Goal: Transaction & Acquisition: Download file/media

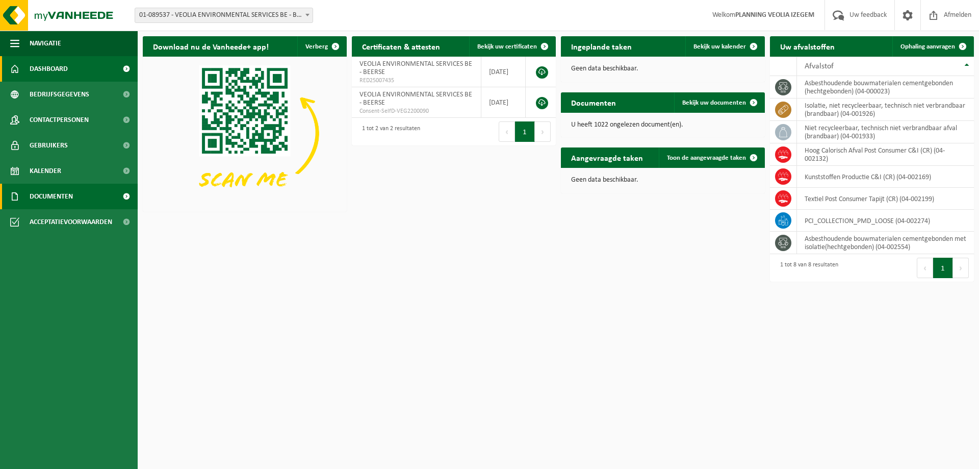
click at [45, 197] on span "Documenten" at bounding box center [51, 197] width 43 height 26
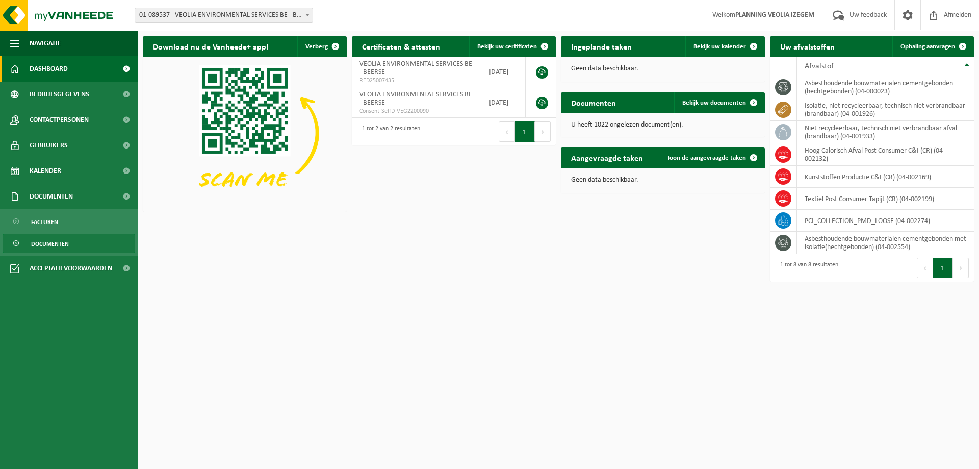
click at [51, 248] on span "Documenten" at bounding box center [50, 243] width 38 height 19
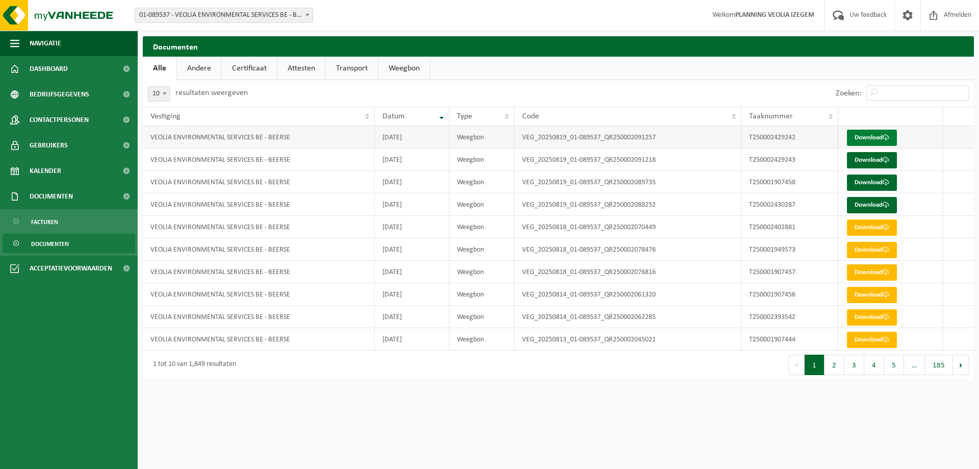
click at [858, 137] on link "Download" at bounding box center [872, 138] width 50 height 16
click at [871, 152] on td "Download" at bounding box center [891, 159] width 105 height 22
click at [868, 163] on link "Download" at bounding box center [872, 160] width 50 height 16
click at [869, 180] on link "Download" at bounding box center [872, 182] width 50 height 16
click at [864, 208] on link "Download" at bounding box center [872, 205] width 50 height 16
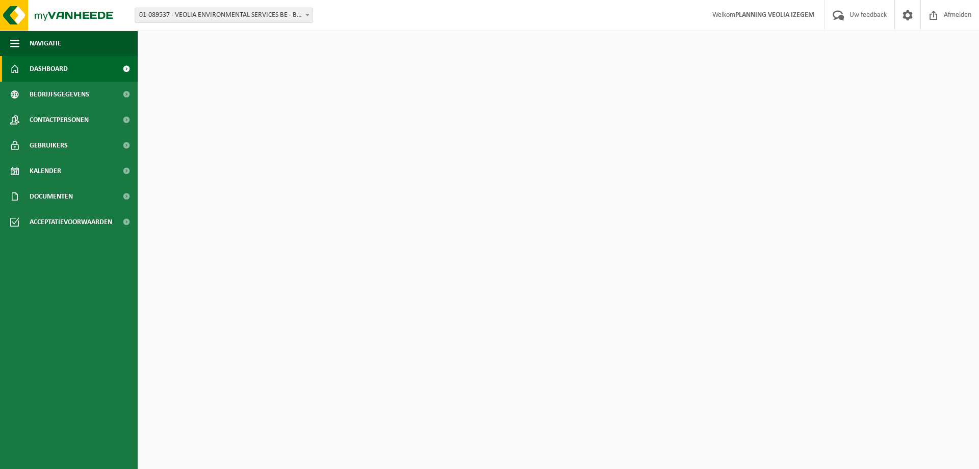
click at [59, 196] on span "Documenten" at bounding box center [51, 197] width 43 height 26
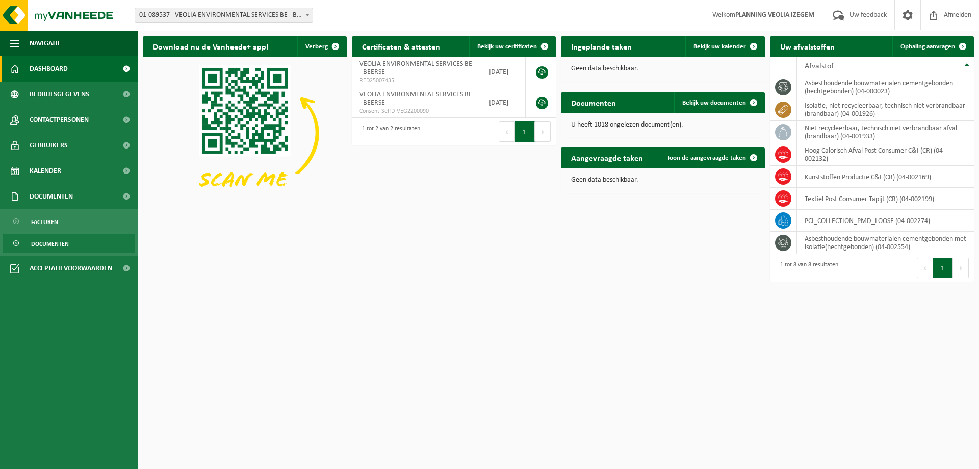
click at [61, 239] on span "Documenten" at bounding box center [50, 243] width 38 height 19
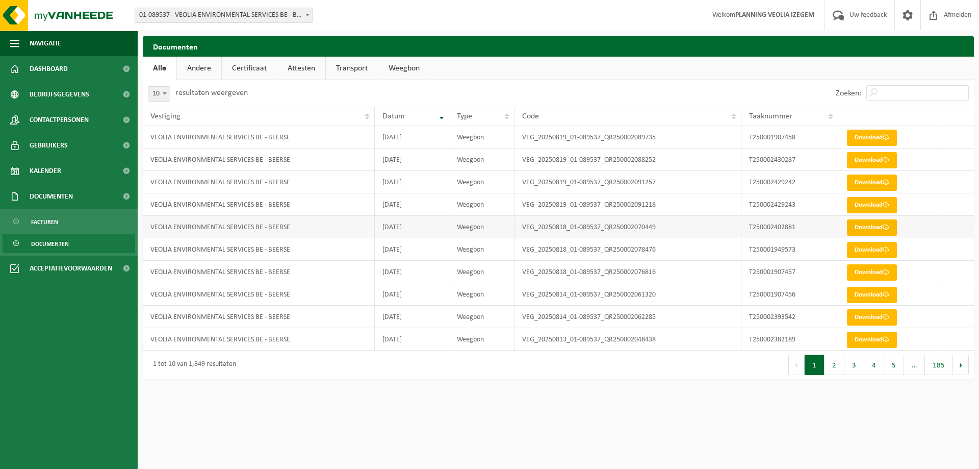
click at [858, 229] on link "Download" at bounding box center [872, 227] width 50 height 16
click at [870, 250] on link "Download" at bounding box center [872, 250] width 50 height 16
click at [861, 279] on link "Download" at bounding box center [872, 272] width 50 height 16
